Goal: Information Seeking & Learning: Learn about a topic

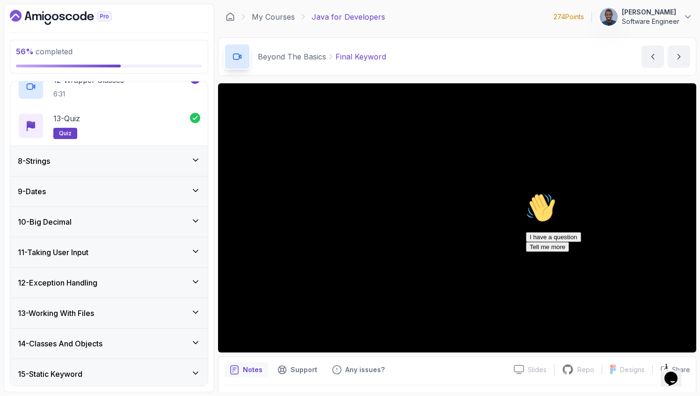
scroll to position [785, 0]
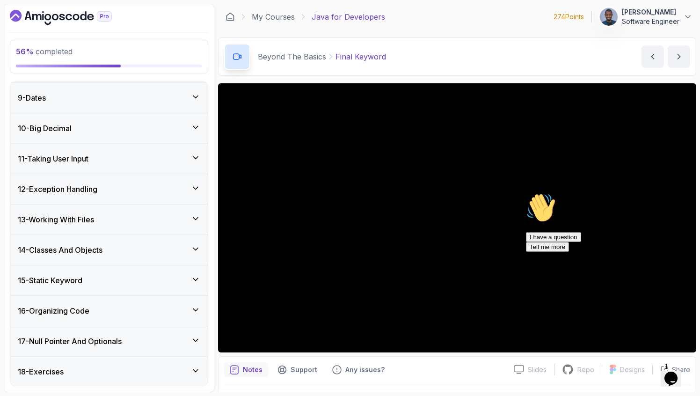
click at [120, 163] on div "11 - Taking User Input" at bounding box center [109, 158] width 183 height 11
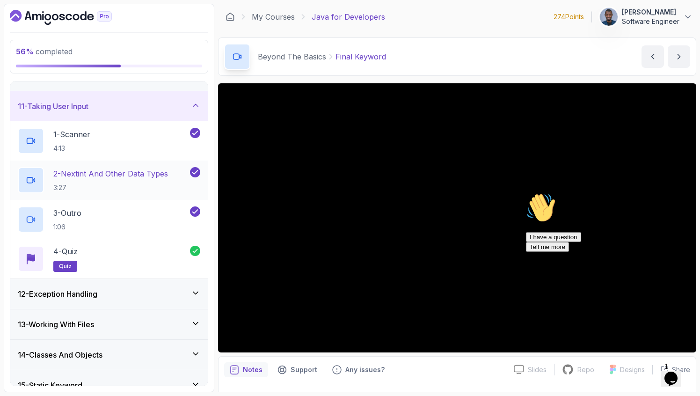
scroll to position [307, 0]
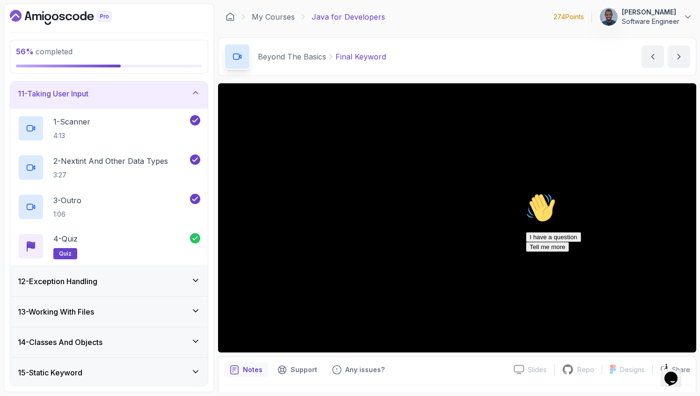
click at [95, 278] on h3 "12 - Exception Handling" at bounding box center [58, 281] width 80 height 11
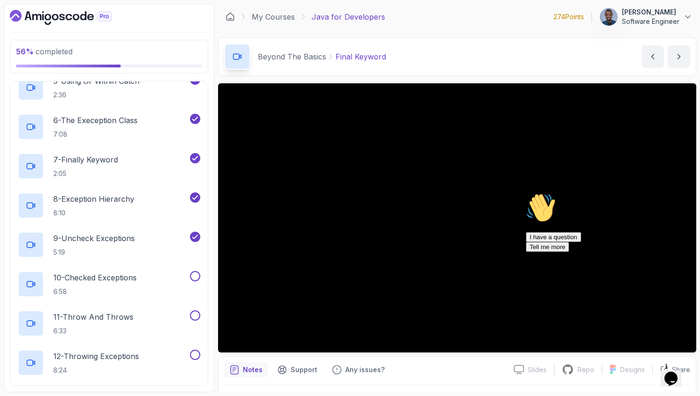
scroll to position [532, 0]
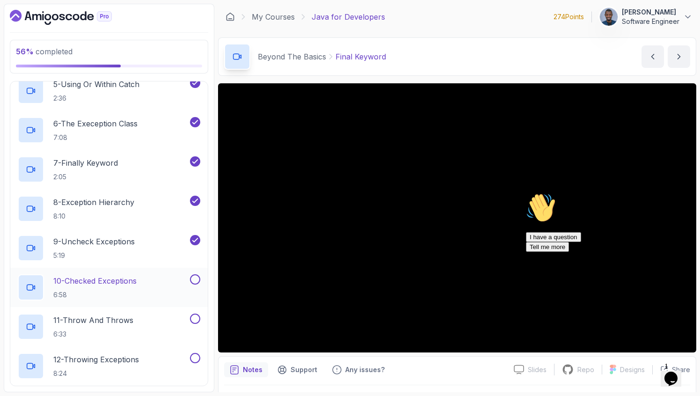
click at [119, 291] on p "6:58" at bounding box center [94, 294] width 83 height 9
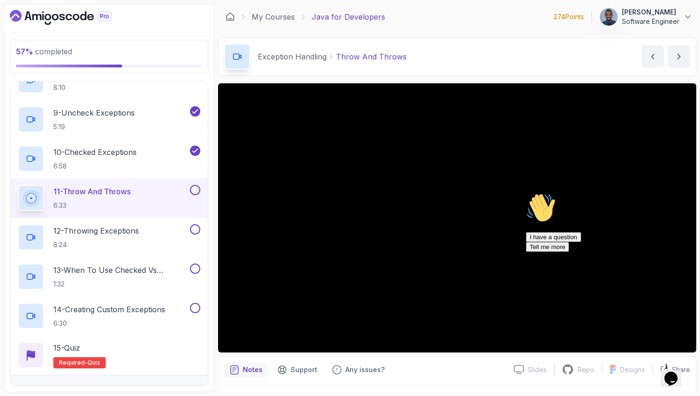
scroll to position [664, 0]
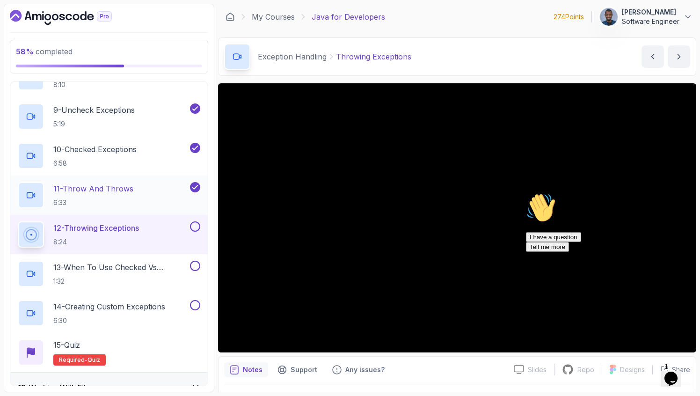
click at [18, 143] on button "10 - Checked Exceptions 6:58" at bounding box center [109, 156] width 183 height 26
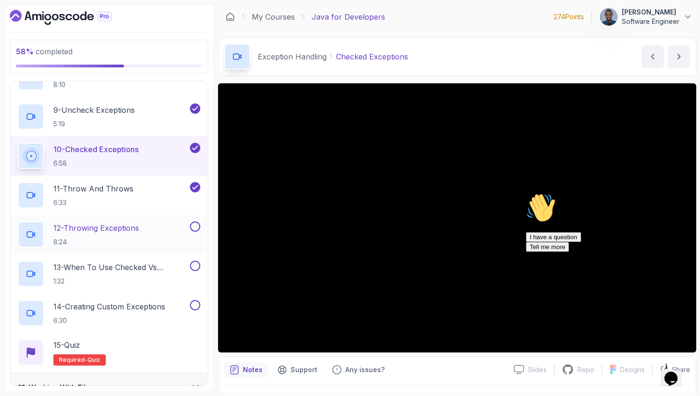
click at [125, 240] on p "8:24" at bounding box center [96, 241] width 86 height 9
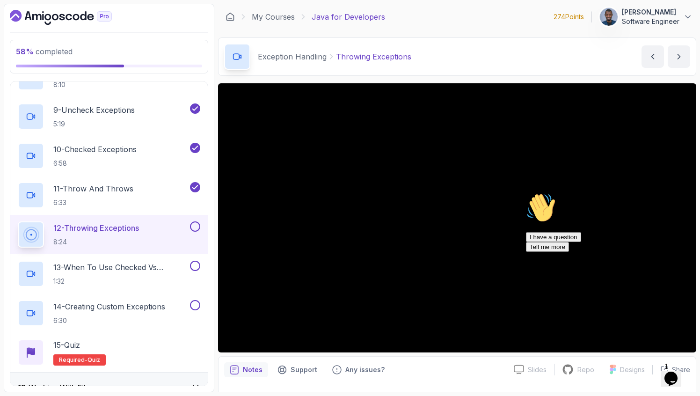
click at [125, 235] on h2 "12 - Throwing Exceptions 8:24" at bounding box center [96, 234] width 86 height 24
click at [132, 235] on h2 "12 - Throwing Exceptions 8:24" at bounding box center [96, 234] width 86 height 24
click at [119, 227] on p "12 - Throwing Exceptions" at bounding box center [96, 227] width 86 height 11
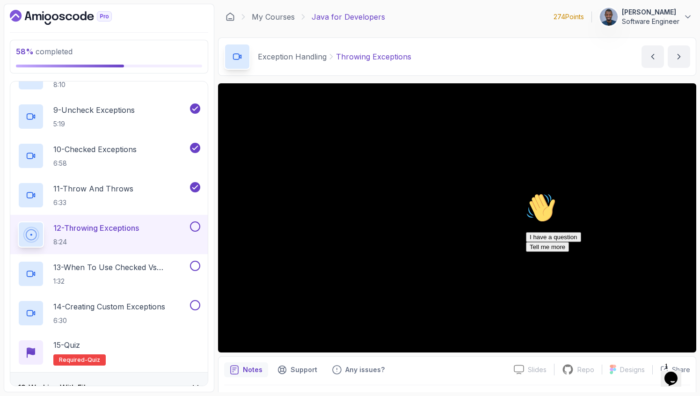
click at [430, 64] on div "Exception Handling Throwing Exceptions Throwing Exceptions by [PERSON_NAME]" at bounding box center [457, 56] width 478 height 38
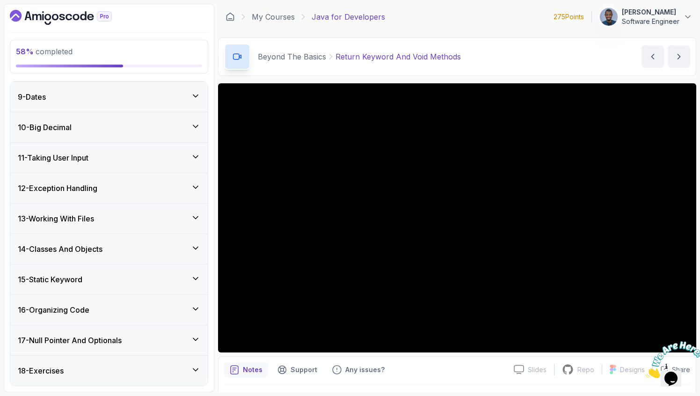
scroll to position [785, 0]
click at [117, 161] on div "12 - Exception Handling" at bounding box center [109, 157] width 183 height 11
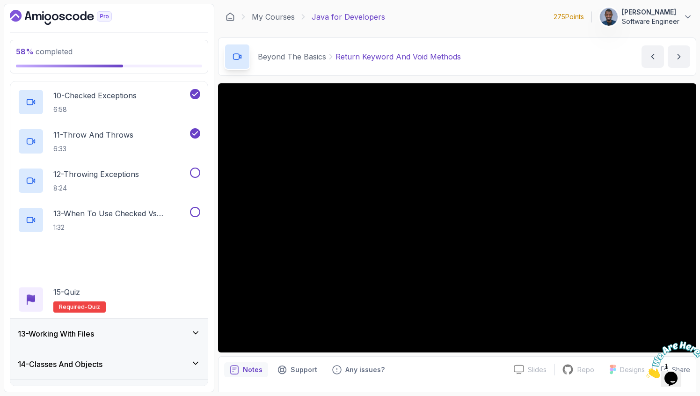
scroll to position [717, 0]
click at [117, 165] on div "12 - Throwing Exceptions 8:24" at bounding box center [109, 181] width 198 height 39
click at [113, 178] on p "12 - Throwing Exceptions" at bounding box center [96, 174] width 86 height 11
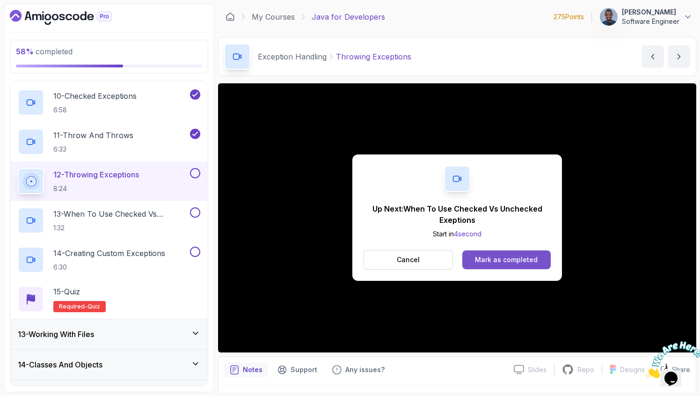
click at [514, 255] on button "Mark as completed" at bounding box center [507, 259] width 88 height 19
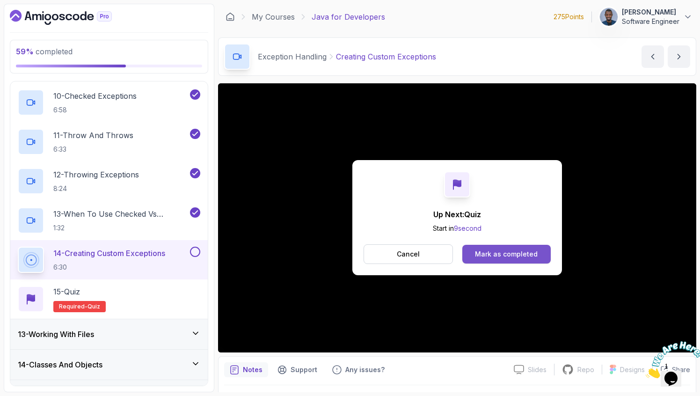
click at [512, 252] on div "Mark as completed" at bounding box center [506, 254] width 63 height 9
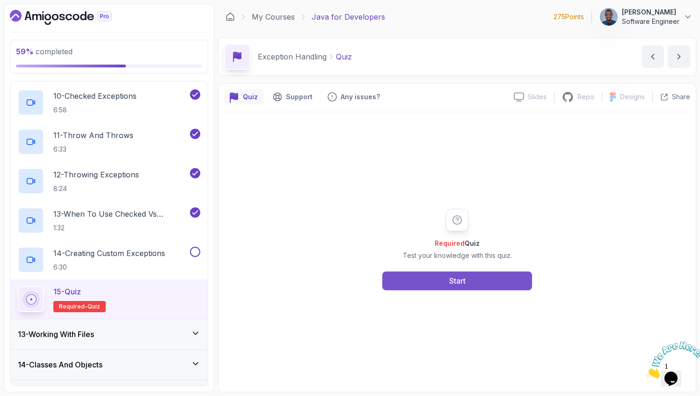
click at [443, 286] on button "Start" at bounding box center [457, 281] width 150 height 19
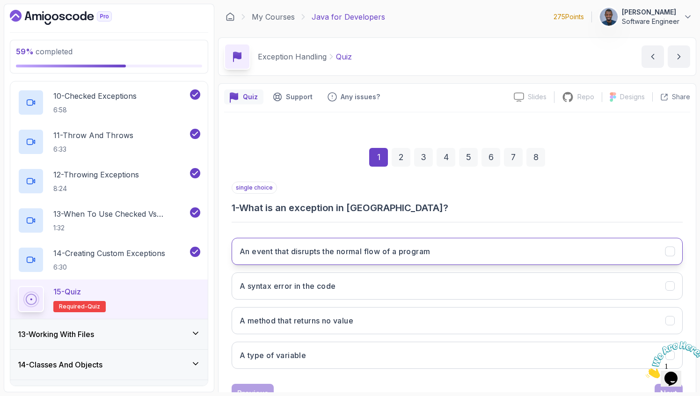
click at [442, 249] on button "An event that disrupts the normal flow of a program" at bounding box center [457, 251] width 451 height 27
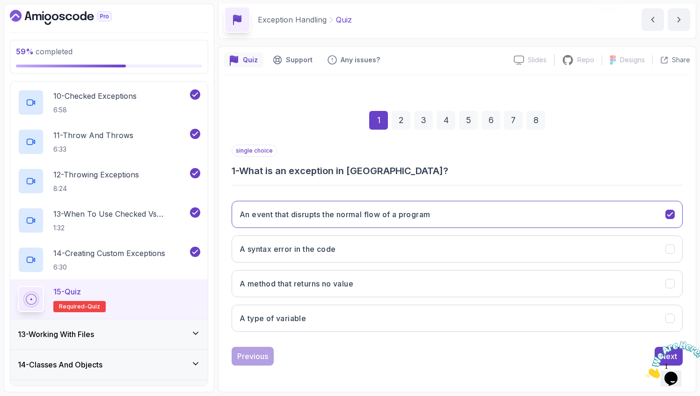
click at [646, 372] on icon "Close" at bounding box center [646, 376] width 0 height 8
click at [663, 353] on div "Next" at bounding box center [669, 356] width 17 height 11
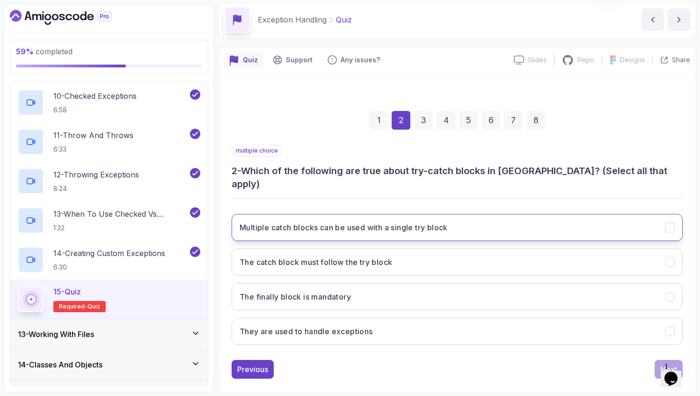
click at [474, 214] on button "Multiple catch blocks can be used with a single try block" at bounding box center [457, 227] width 451 height 27
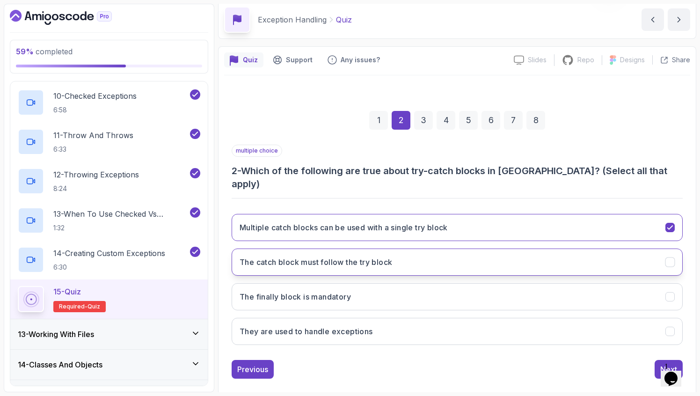
click at [432, 249] on button "The catch block must follow the try block" at bounding box center [457, 262] width 451 height 27
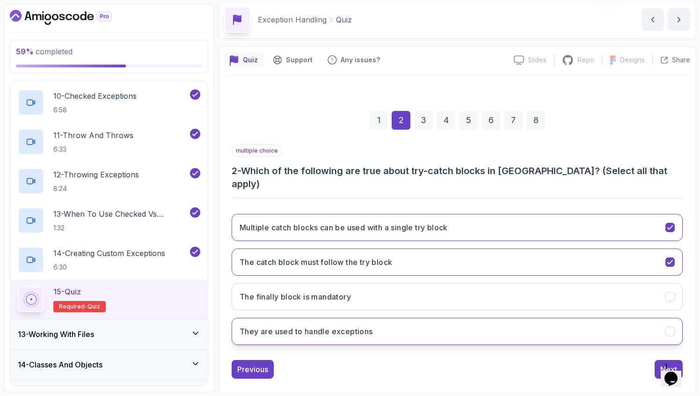
click at [379, 318] on button "They are used to handle exceptions" at bounding box center [457, 331] width 451 height 27
click at [661, 364] on div "Next" at bounding box center [669, 369] width 17 height 11
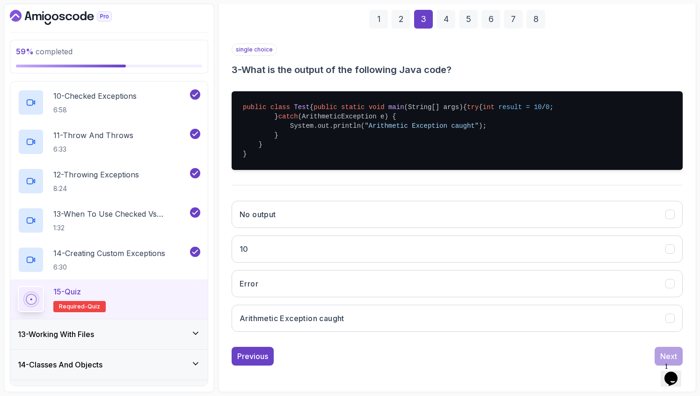
scroll to position [166, 0]
click at [436, 319] on button "Arithmetic Exception caught" at bounding box center [457, 318] width 451 height 27
click at [662, 349] on button "Next" at bounding box center [669, 356] width 28 height 19
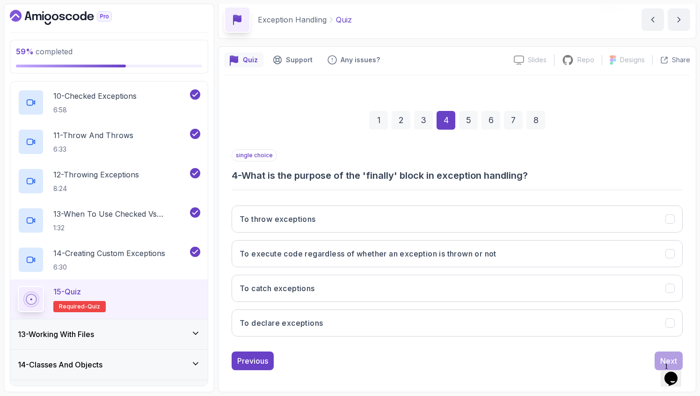
scroll to position [37, 0]
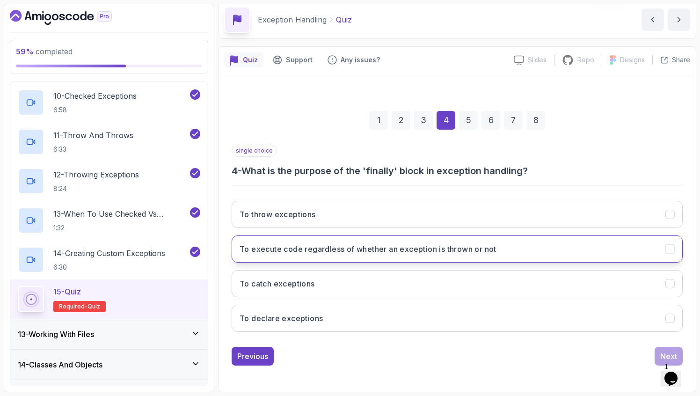
click at [525, 242] on button "To execute code regardless of whether an exception is thrown or not" at bounding box center [457, 248] width 451 height 27
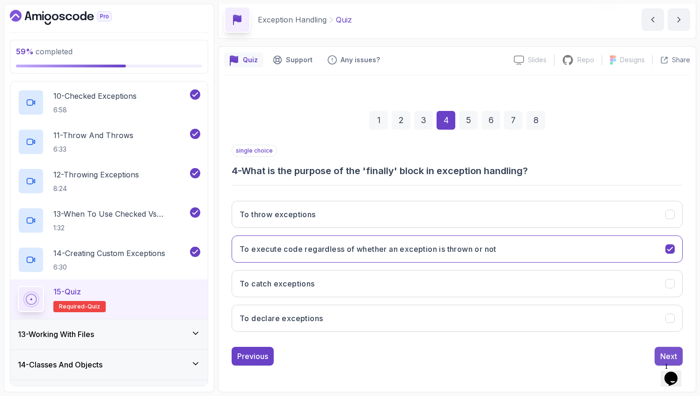
click at [665, 353] on div "Next" at bounding box center [669, 356] width 17 height 11
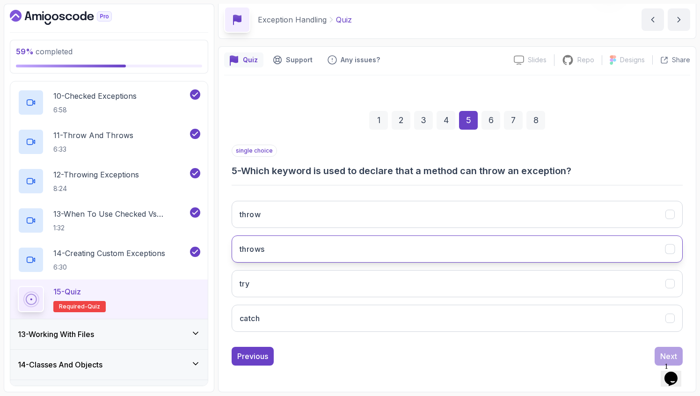
click at [397, 255] on button "throws" at bounding box center [457, 248] width 451 height 27
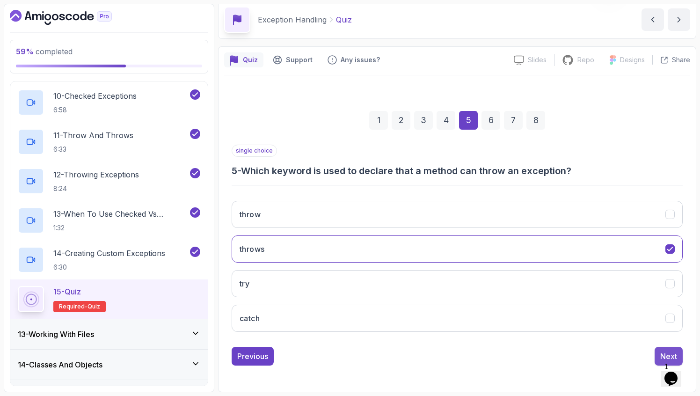
click at [660, 347] on button "Next" at bounding box center [669, 356] width 28 height 19
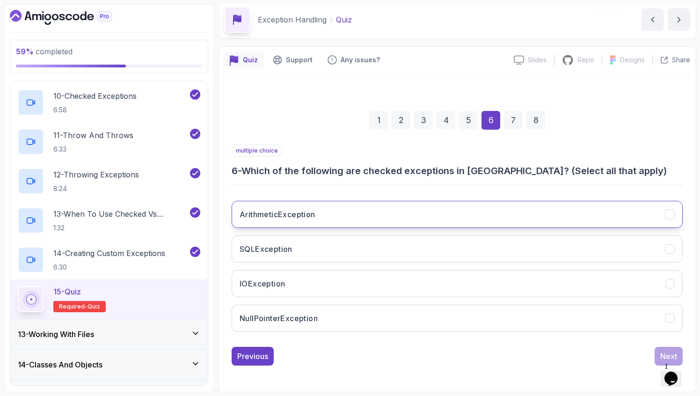
click at [417, 215] on button "ArithmeticException" at bounding box center [457, 214] width 451 height 27
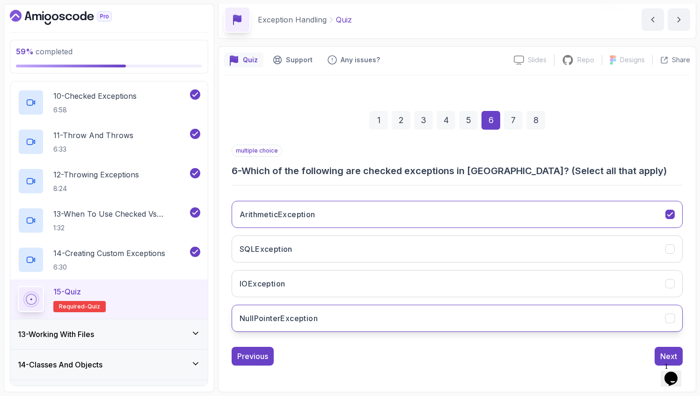
click at [330, 318] on button "NullPointerException" at bounding box center [457, 318] width 451 height 27
click at [663, 350] on button "Next" at bounding box center [669, 356] width 28 height 19
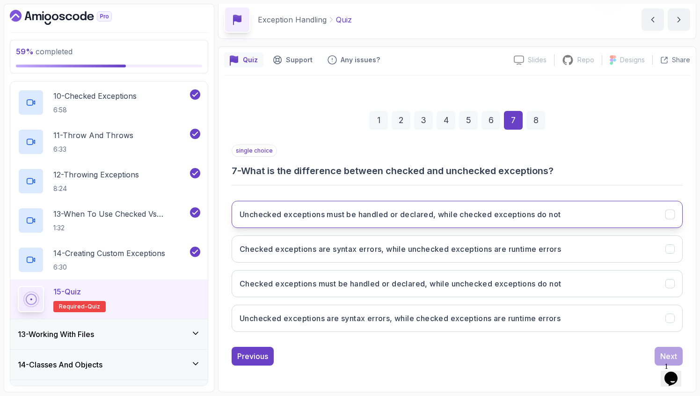
click at [538, 214] on h3 "Unchecked exceptions must be handled or declared, while checked exceptions do n…" at bounding box center [400, 214] width 321 height 11
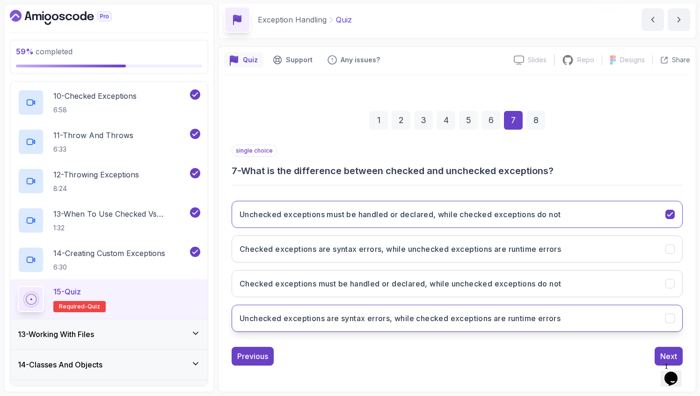
click at [529, 316] on h3 "Unchecked exceptions are syntax errors, while checked exceptions are runtime er…" at bounding box center [400, 318] width 321 height 11
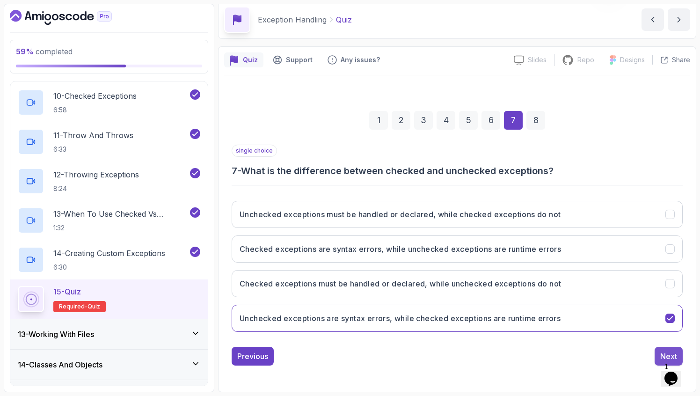
click at [660, 350] on button "Next" at bounding box center [669, 356] width 28 height 19
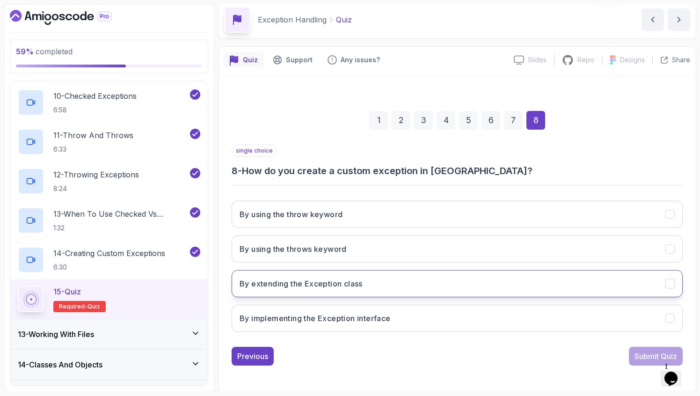
click at [353, 284] on h3 "By extending the Exception class" at bounding box center [301, 283] width 123 height 11
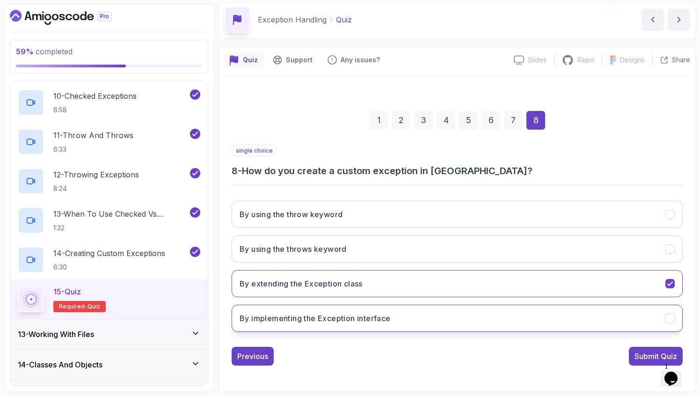
click at [557, 322] on button "By implementing the Exception interface" at bounding box center [457, 318] width 451 height 27
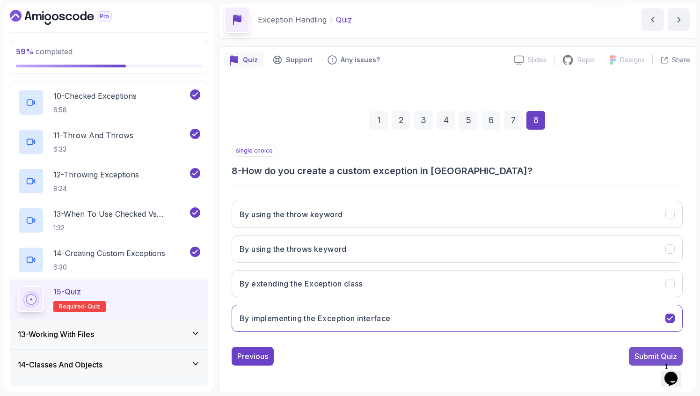
click at [653, 357] on div "Submit Quiz" at bounding box center [656, 356] width 43 height 11
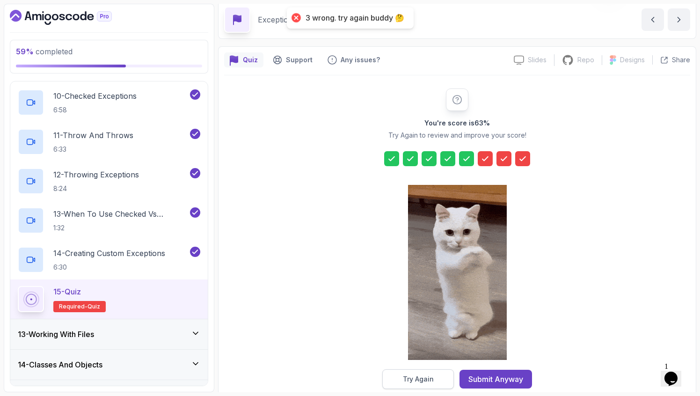
click at [431, 379] on div "Try Again" at bounding box center [418, 378] width 31 height 9
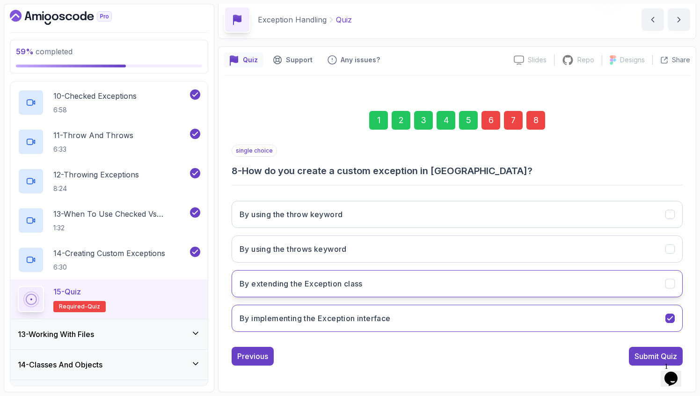
click at [428, 291] on button "By extending the Exception class" at bounding box center [457, 283] width 451 height 27
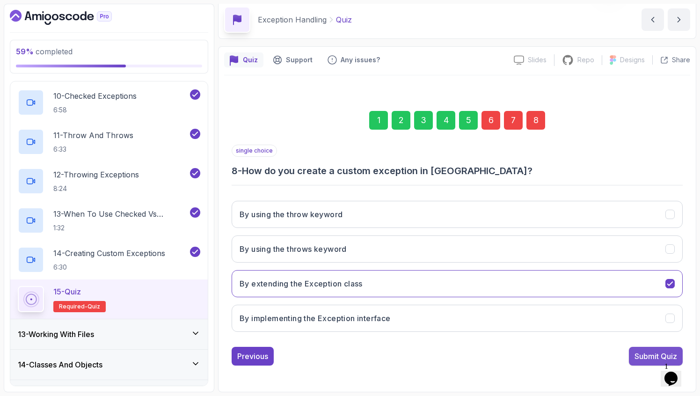
click at [638, 349] on button "Submit Quiz" at bounding box center [656, 356] width 54 height 19
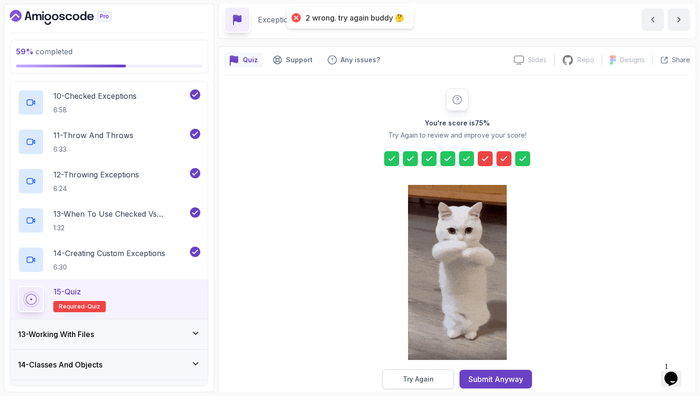
click at [436, 374] on button "Try Again" at bounding box center [418, 379] width 72 height 20
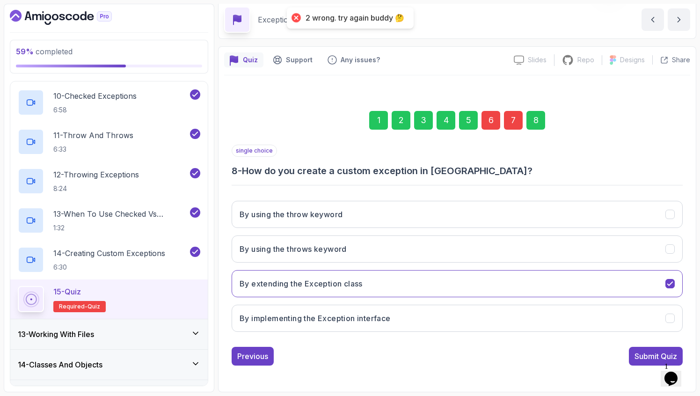
click at [505, 120] on div "7" at bounding box center [513, 120] width 19 height 19
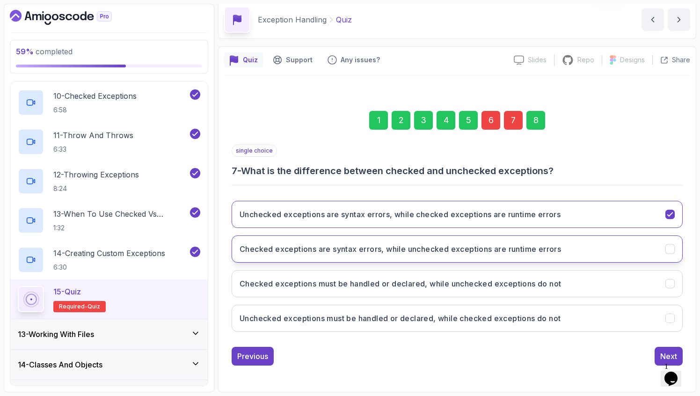
click at [391, 251] on h3 "Checked exceptions are syntax errors, while unchecked exceptions are runtime er…" at bounding box center [401, 248] width 322 height 11
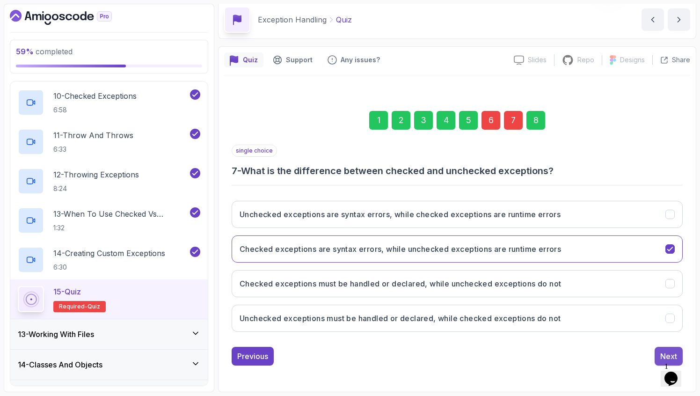
click at [662, 351] on div "Next" at bounding box center [669, 356] width 17 height 11
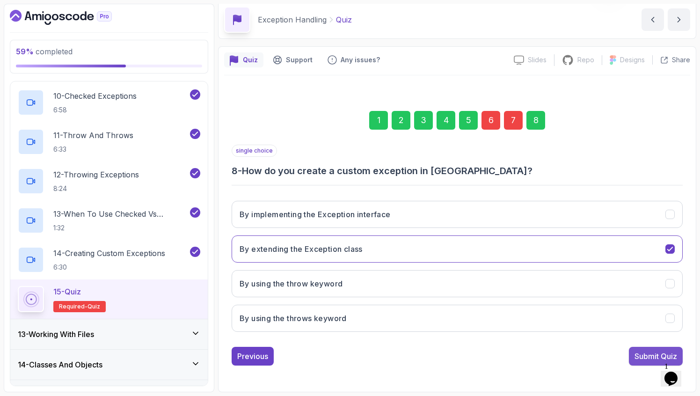
click at [654, 352] on div "Submit Quiz" at bounding box center [656, 356] width 43 height 11
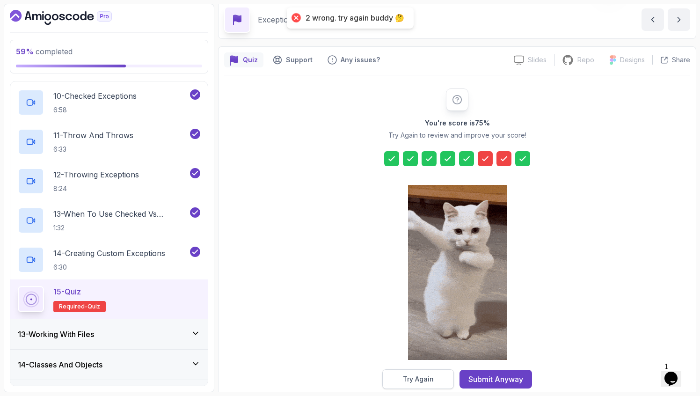
click at [437, 379] on button "Try Again" at bounding box center [418, 379] width 72 height 20
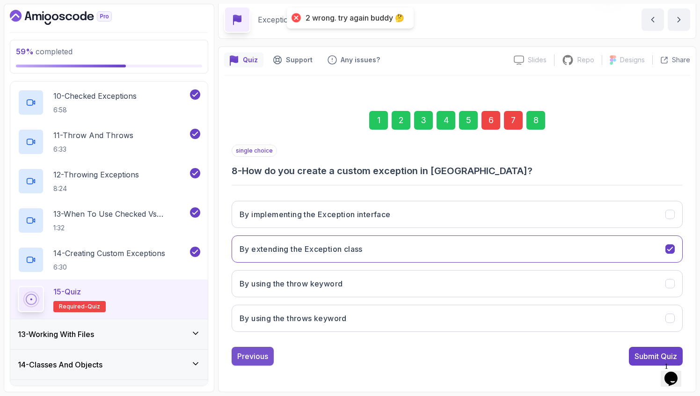
click at [241, 359] on div "Previous" at bounding box center [252, 356] width 31 height 11
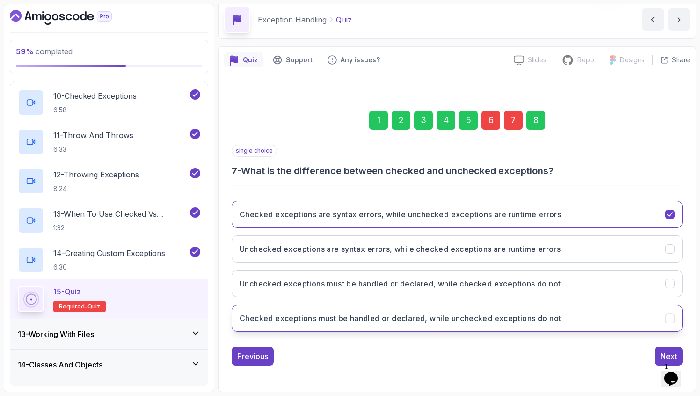
click at [273, 312] on button "Checked exceptions must be handled or declared, while unchecked exceptions do n…" at bounding box center [457, 318] width 451 height 27
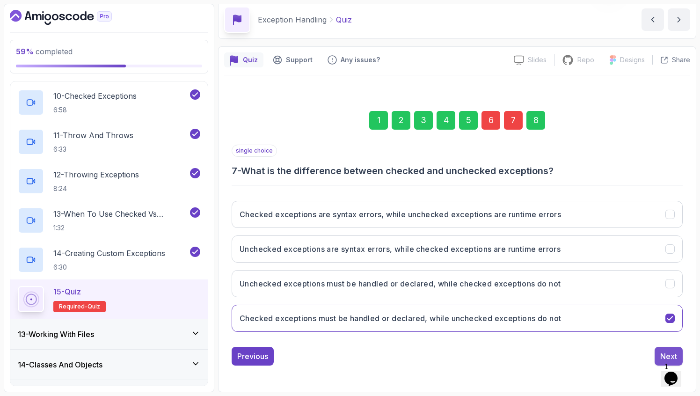
click at [671, 353] on div "Next" at bounding box center [669, 356] width 17 height 11
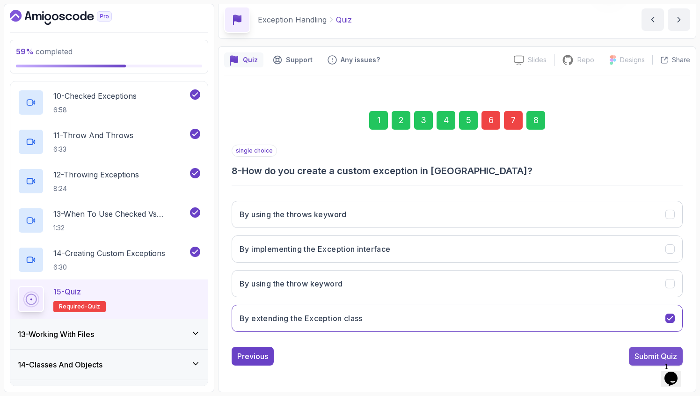
click at [642, 353] on div "Submit Quiz" at bounding box center [656, 356] width 43 height 11
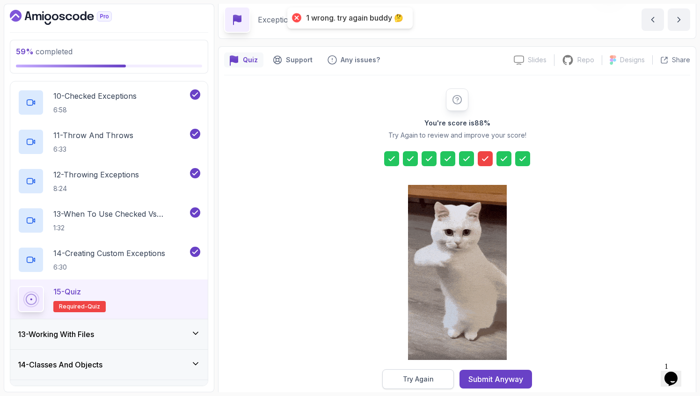
click at [446, 378] on button "Try Again" at bounding box center [418, 379] width 72 height 20
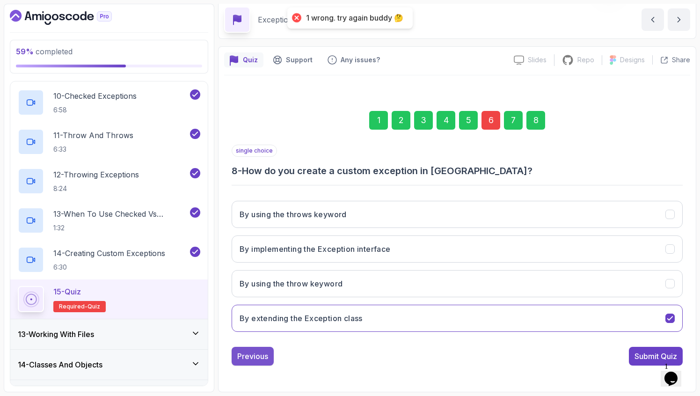
click at [257, 355] on div "Previous" at bounding box center [252, 356] width 31 height 11
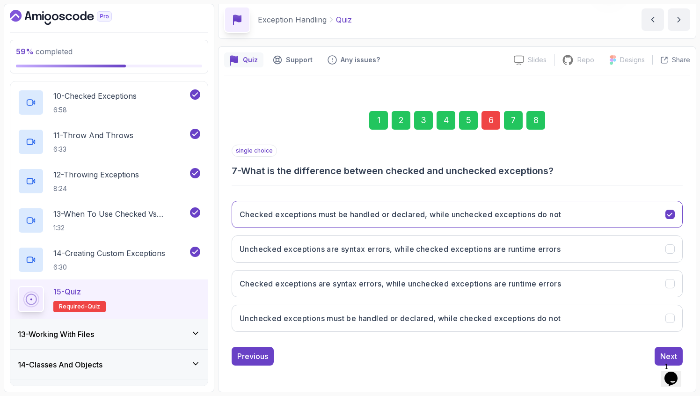
click at [257, 355] on div "Previous" at bounding box center [252, 356] width 31 height 11
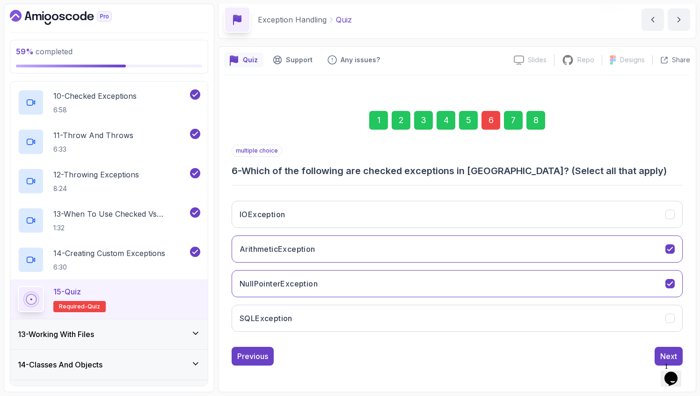
click at [611, 230] on div "IOException ArithmeticException NullPointerException SQLException" at bounding box center [457, 266] width 451 height 146
click at [594, 247] on button "ArithmeticException" at bounding box center [457, 248] width 451 height 27
click at [553, 287] on button "NullPointerException" at bounding box center [457, 283] width 451 height 27
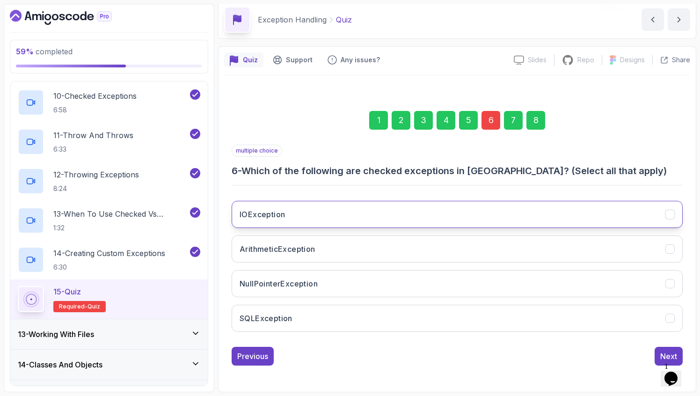
click at [534, 225] on button "IOException" at bounding box center [457, 214] width 451 height 27
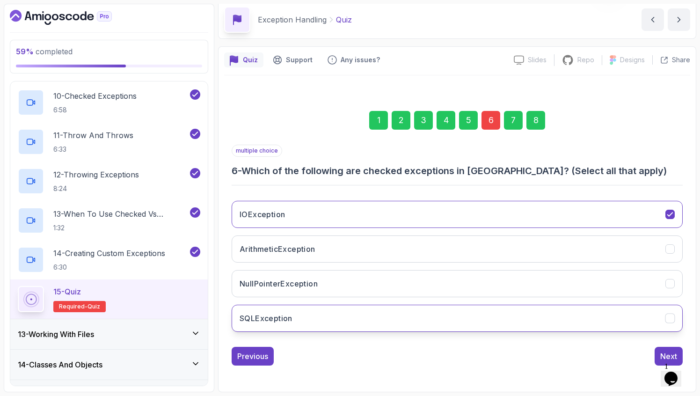
click at [497, 319] on button "SQLException" at bounding box center [457, 318] width 451 height 27
click at [659, 351] on button "Next" at bounding box center [669, 356] width 28 height 19
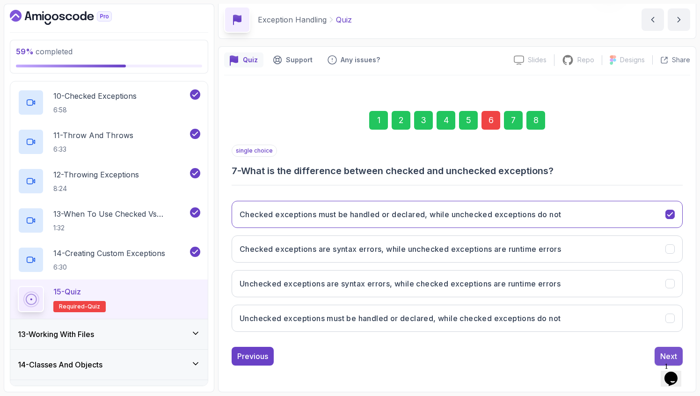
click at [659, 358] on button "Next" at bounding box center [669, 356] width 28 height 19
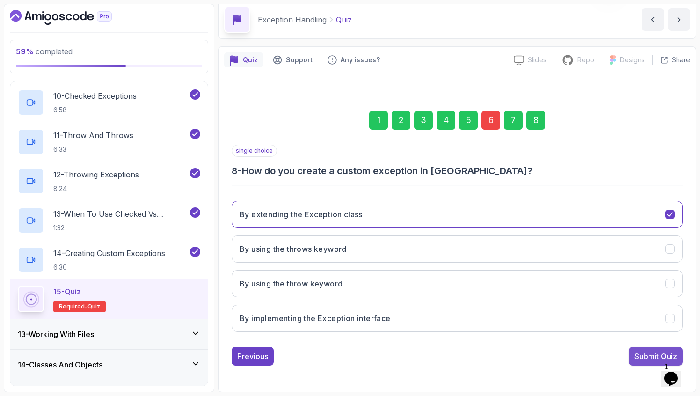
click at [658, 352] on div "Submit Quiz" at bounding box center [656, 356] width 43 height 11
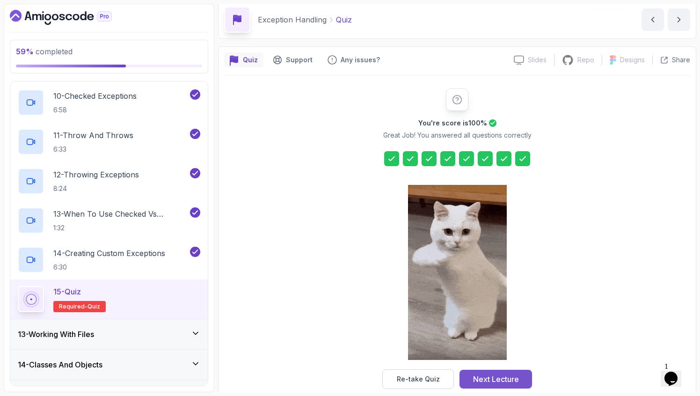
click at [469, 377] on button "Next Lecture" at bounding box center [496, 379] width 73 height 19
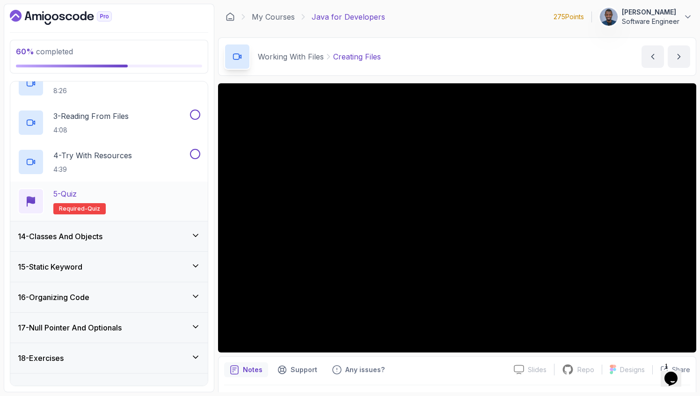
scroll to position [470, 0]
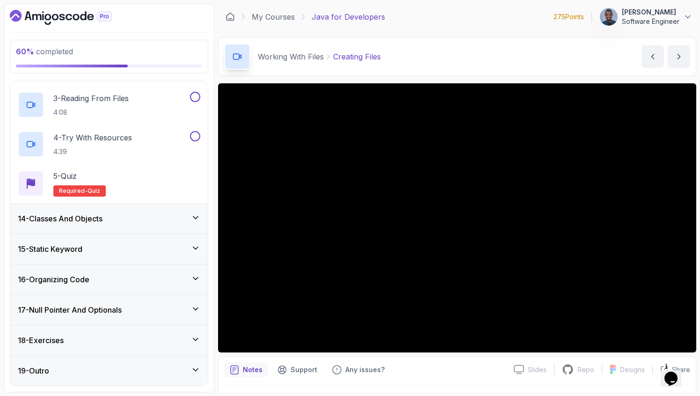
click at [144, 212] on div "14 - Classes And Objects" at bounding box center [109, 219] width 198 height 30
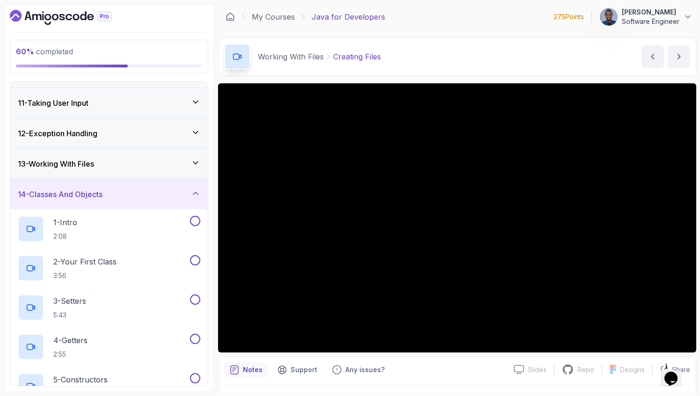
scroll to position [281, 0]
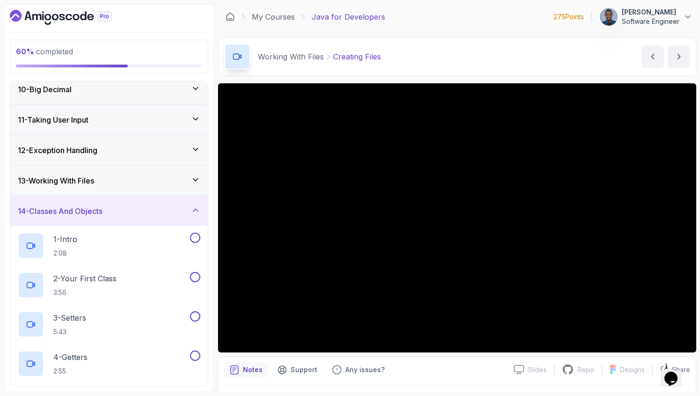
click at [126, 209] on div "14 - Classes And Objects" at bounding box center [109, 211] width 183 height 11
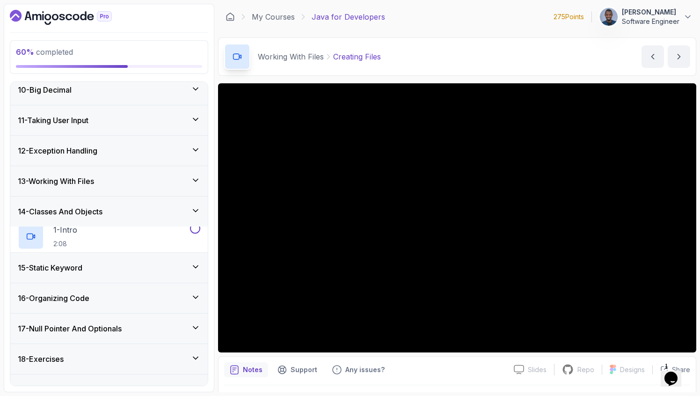
scroll to position [273, 0]
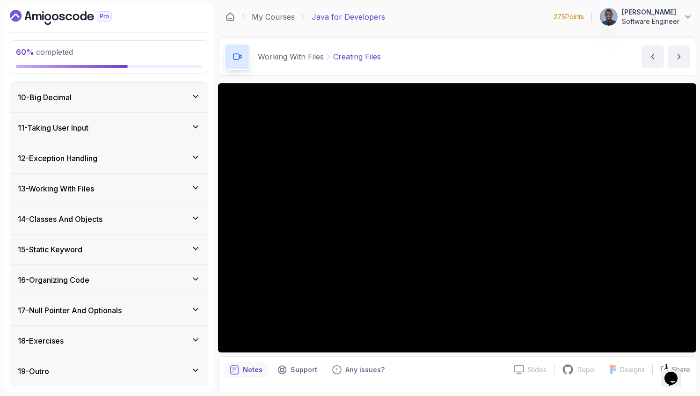
click at [119, 191] on div "13 - Working With Files" at bounding box center [109, 188] width 183 height 11
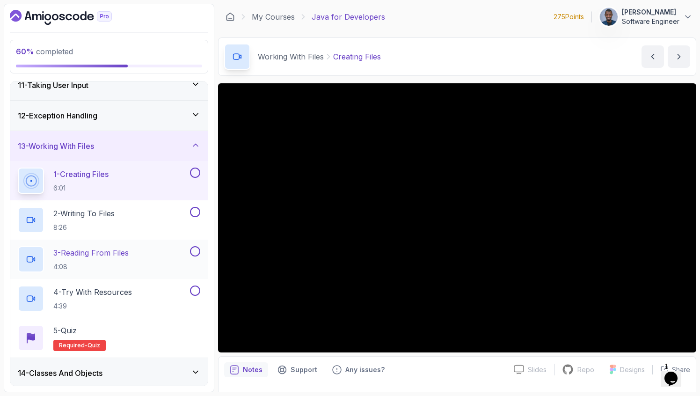
scroll to position [330, 0]
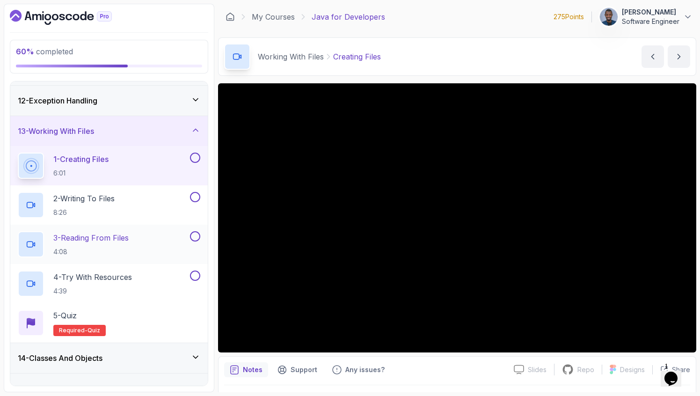
click at [10, 116] on button "13 - Working With Files" at bounding box center [109, 131] width 198 height 30
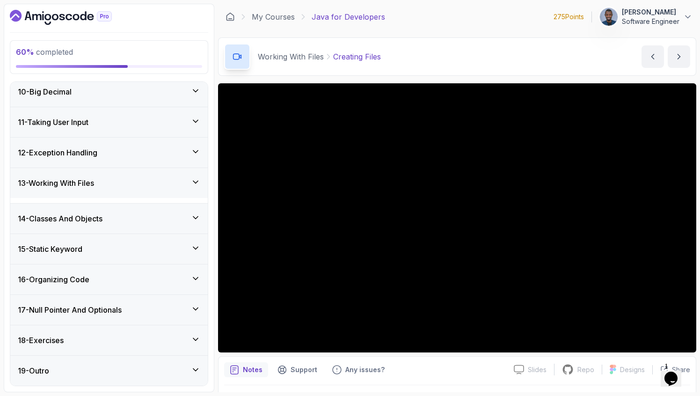
scroll to position [273, 0]
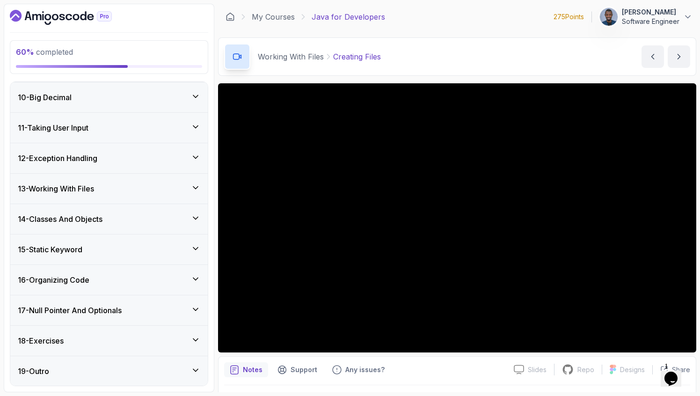
click at [118, 197] on div "13 - Working With Files" at bounding box center [109, 189] width 198 height 30
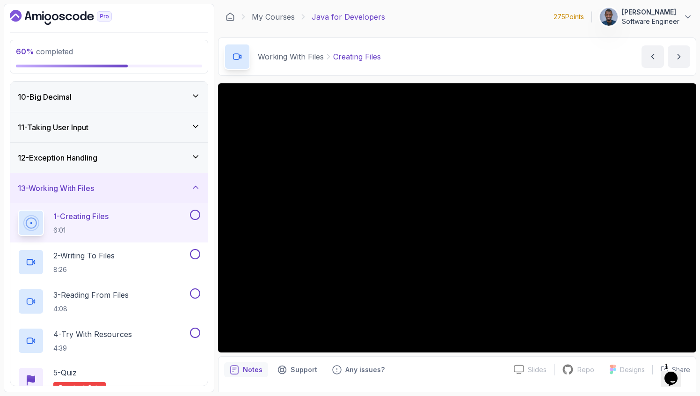
scroll to position [1, 0]
